Goal: Use online tool/utility: Utilize a website feature to perform a specific function

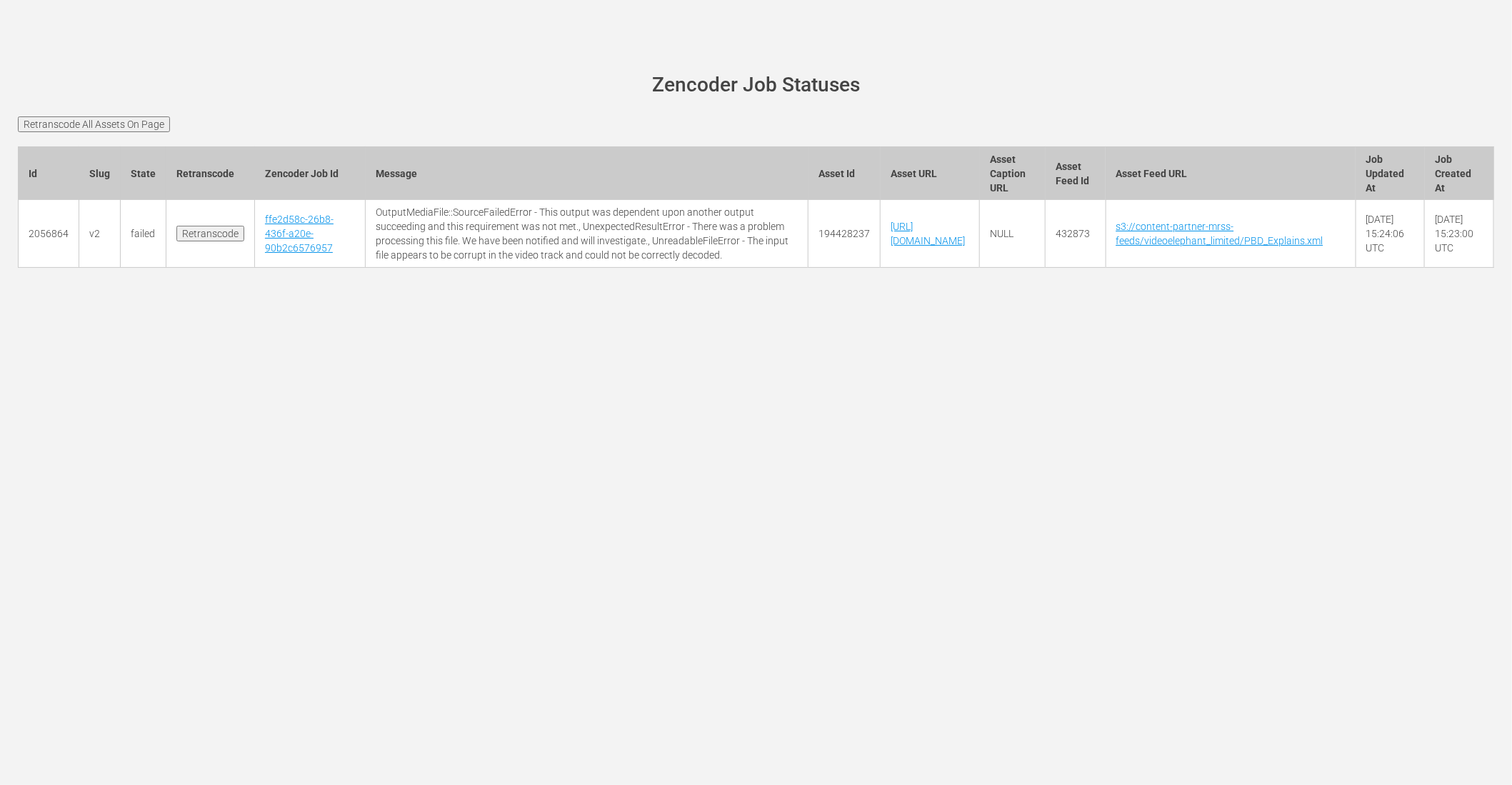
click at [205, 241] on input "Retranscode" at bounding box center [210, 233] width 68 height 16
